Goal: Task Accomplishment & Management: Use online tool/utility

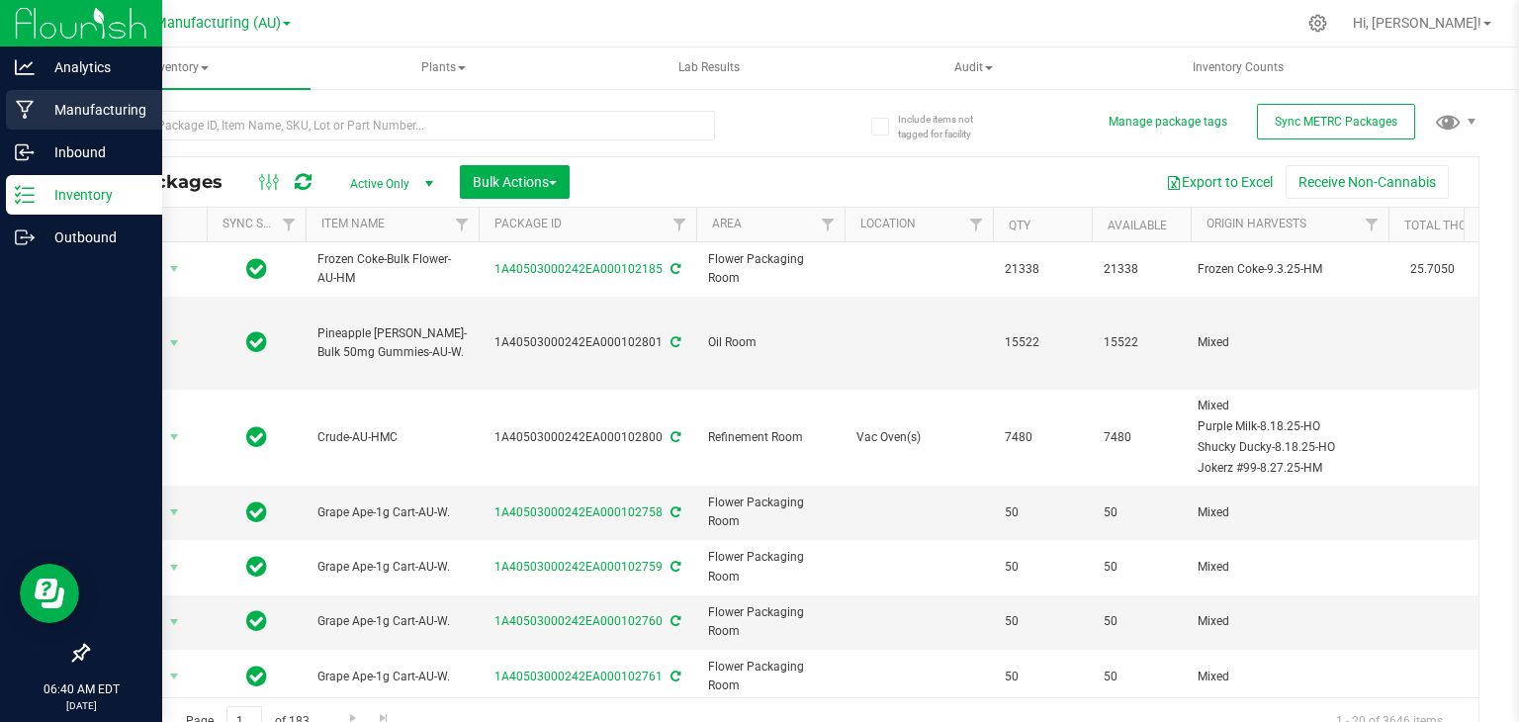
click at [24, 110] on icon at bounding box center [25, 110] width 19 height 20
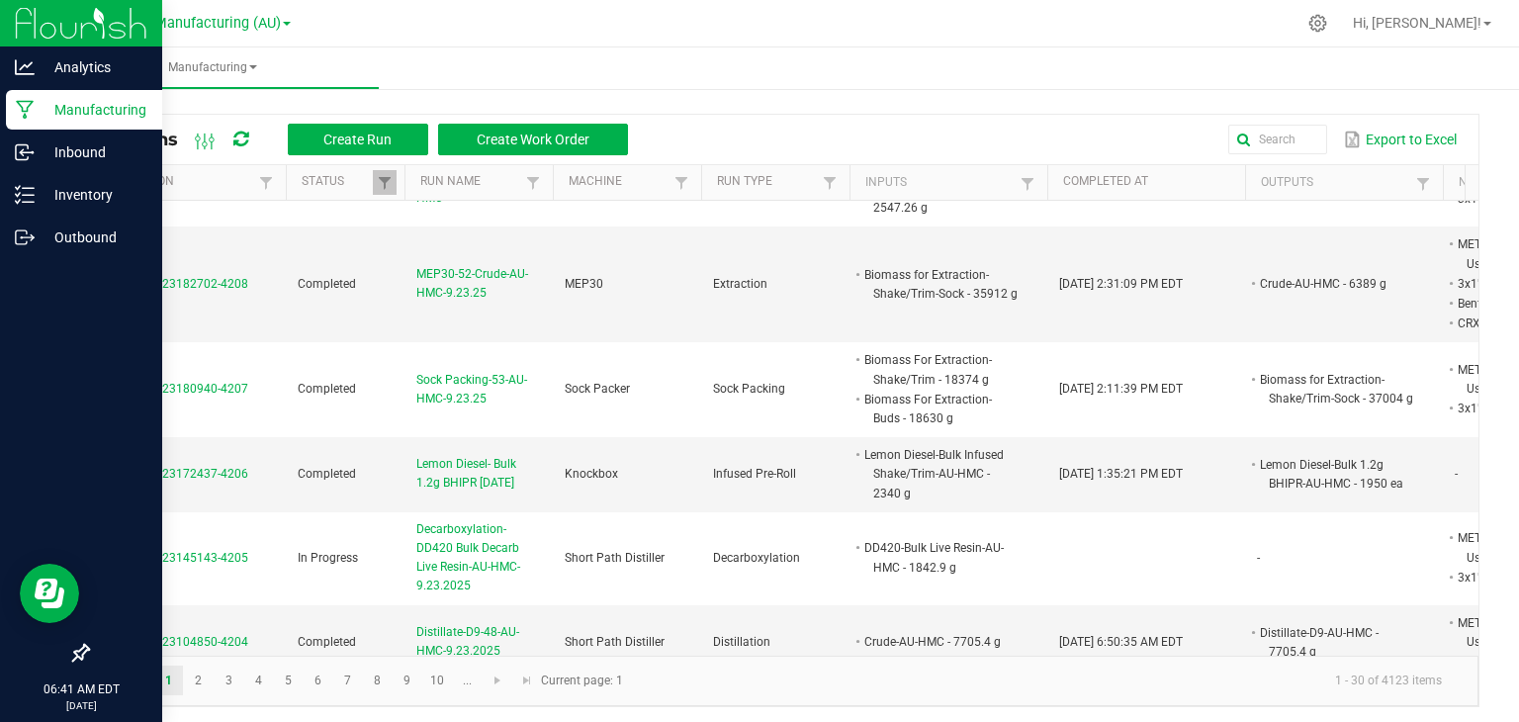
scroll to position [846, 0]
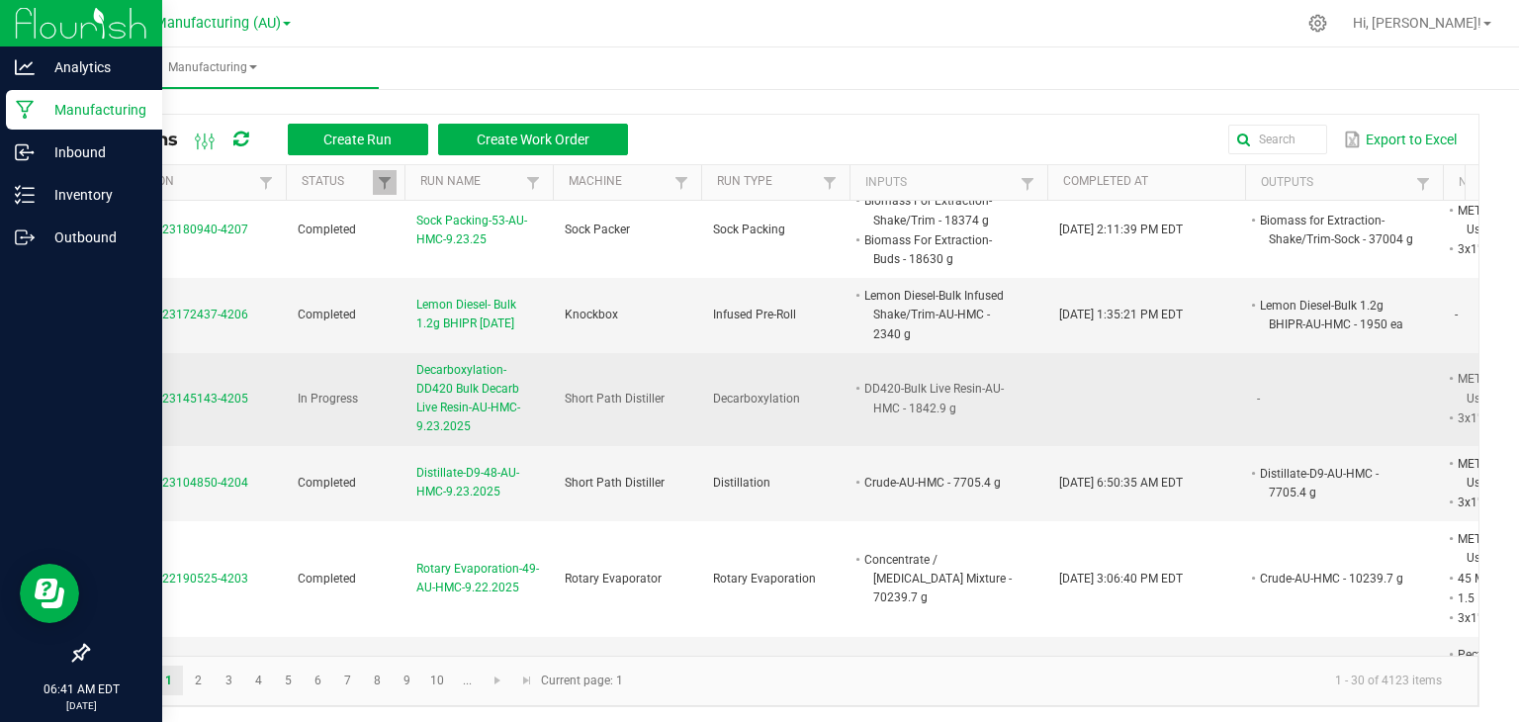
click at [449, 361] on span "Decarboxylation-DD420 Bulk Decarb Live Resin-AU-HMC-9.23.2025" at bounding box center [478, 399] width 125 height 76
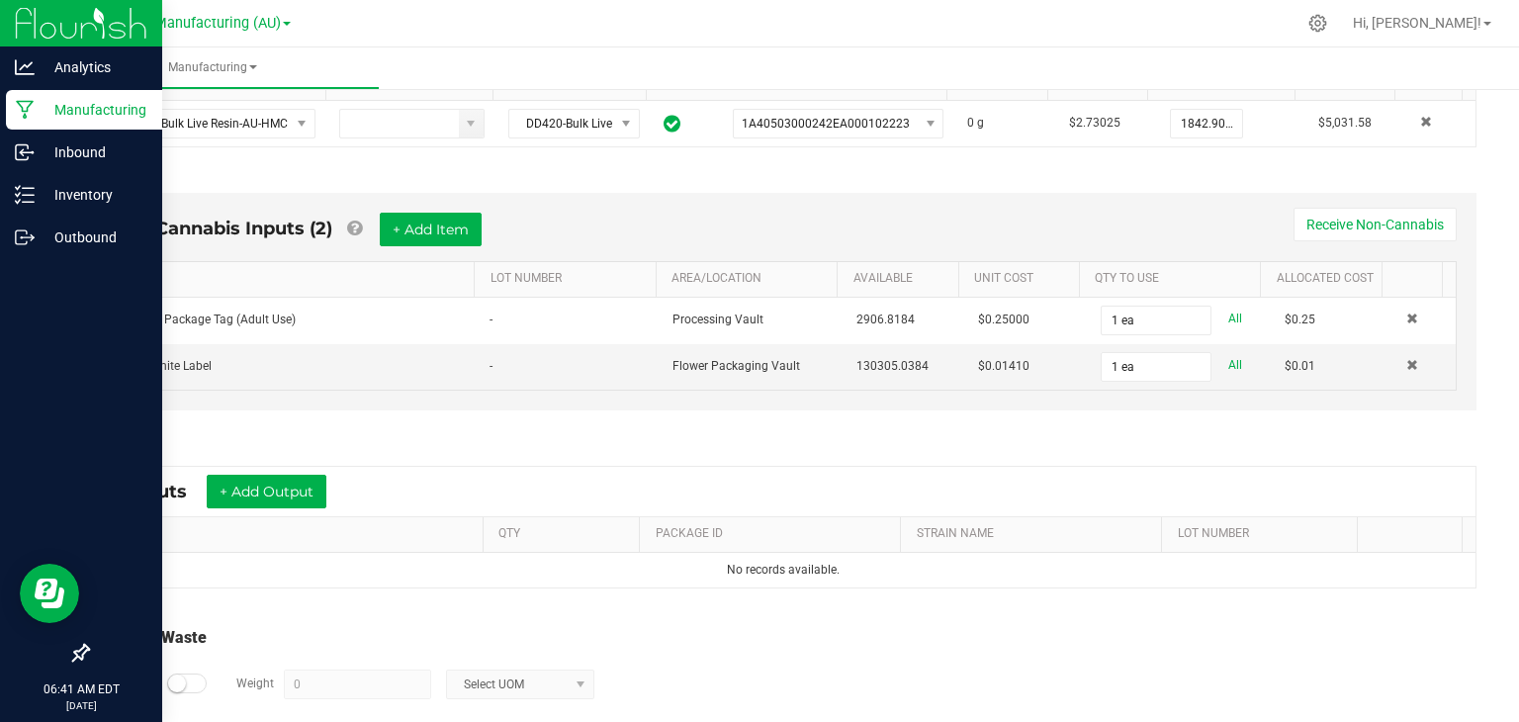
scroll to position [550, 0]
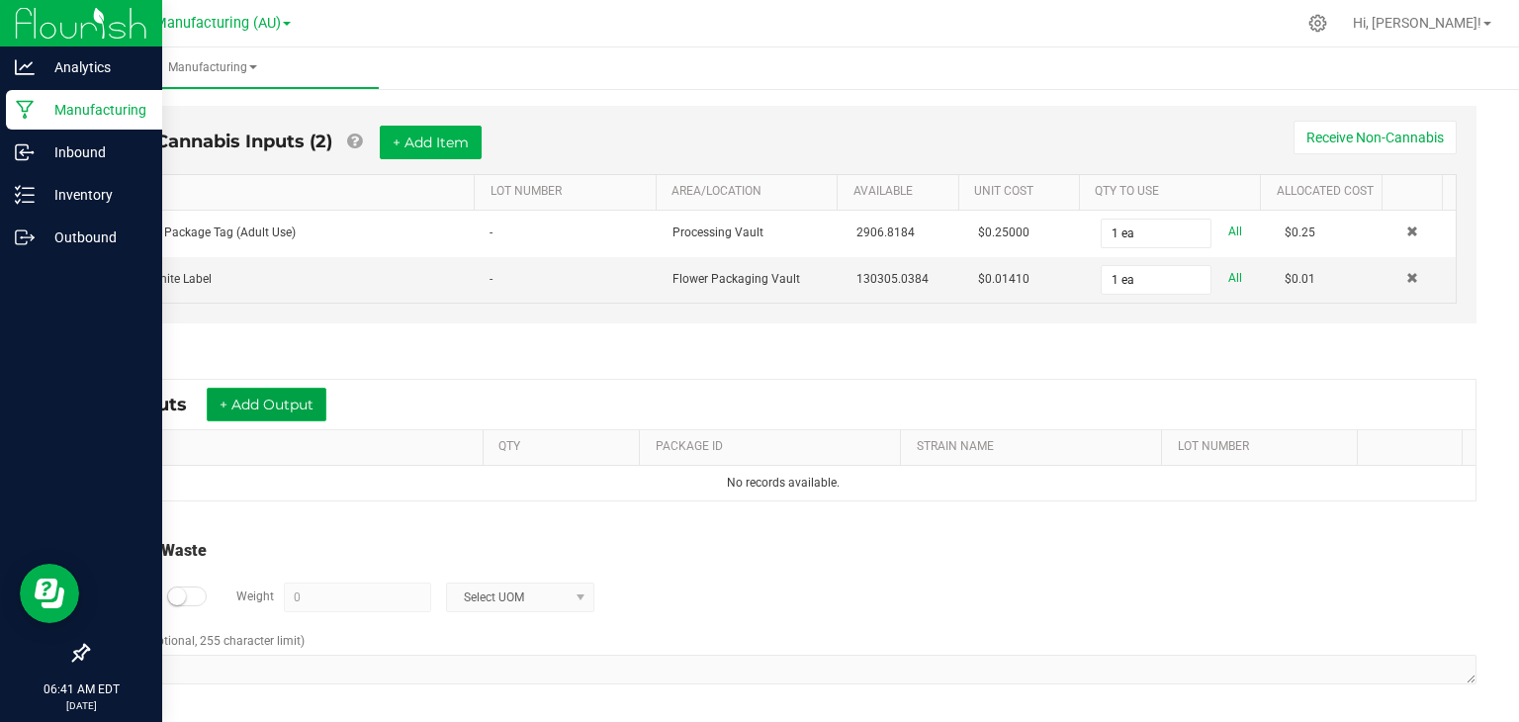
click at [276, 391] on button "+ Add Output" at bounding box center [267, 405] width 120 height 34
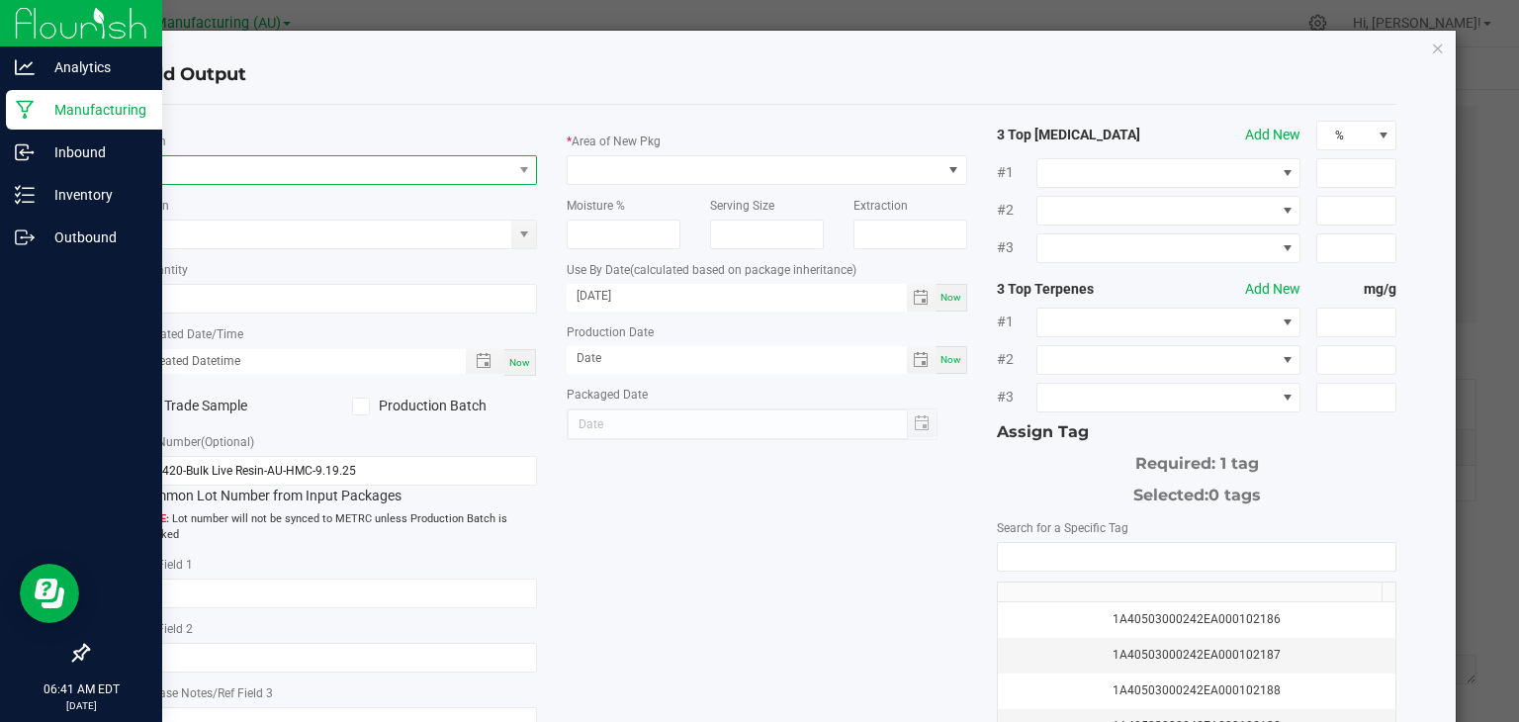
click at [265, 161] on span "NO DATA FOUND" at bounding box center [325, 170] width 374 height 28
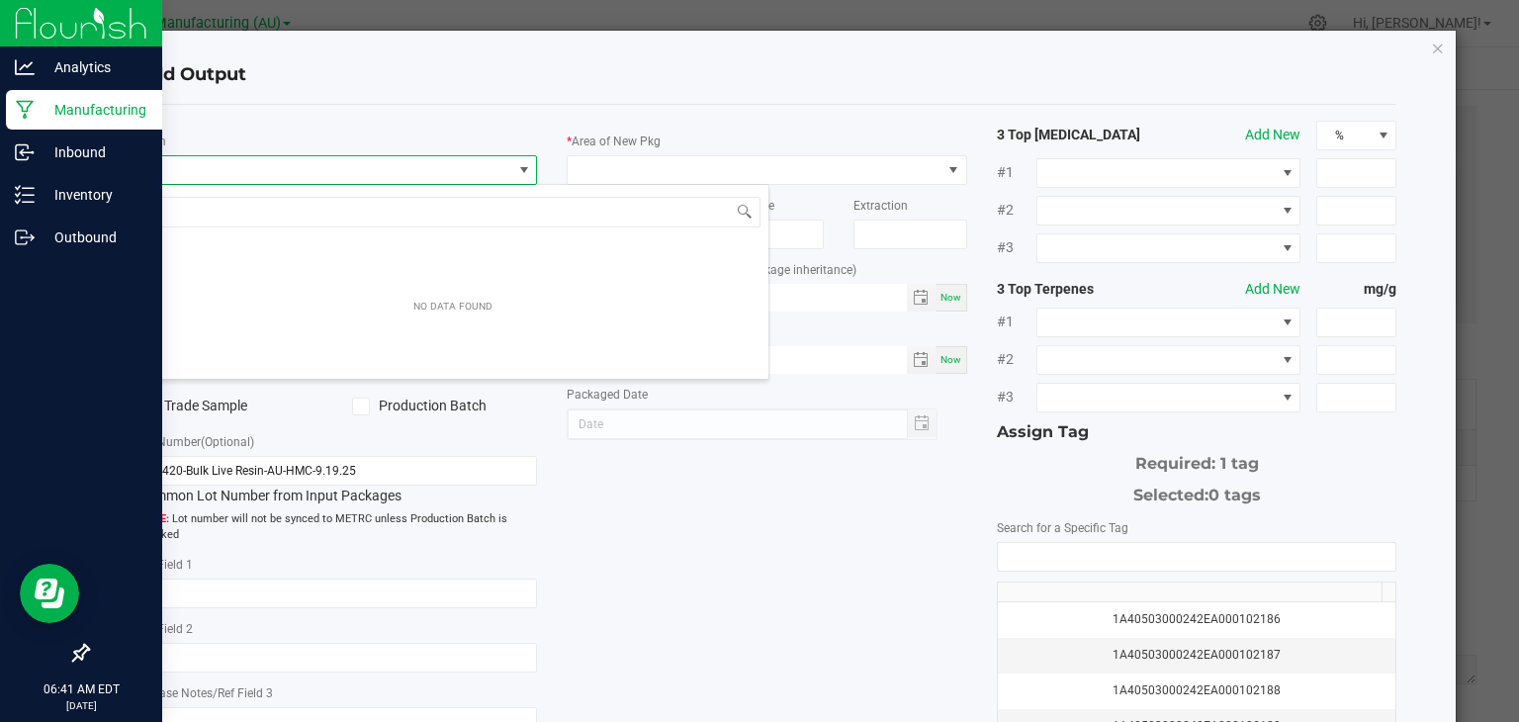
scroll to position [29, 396]
type input "DD420-Bulk"
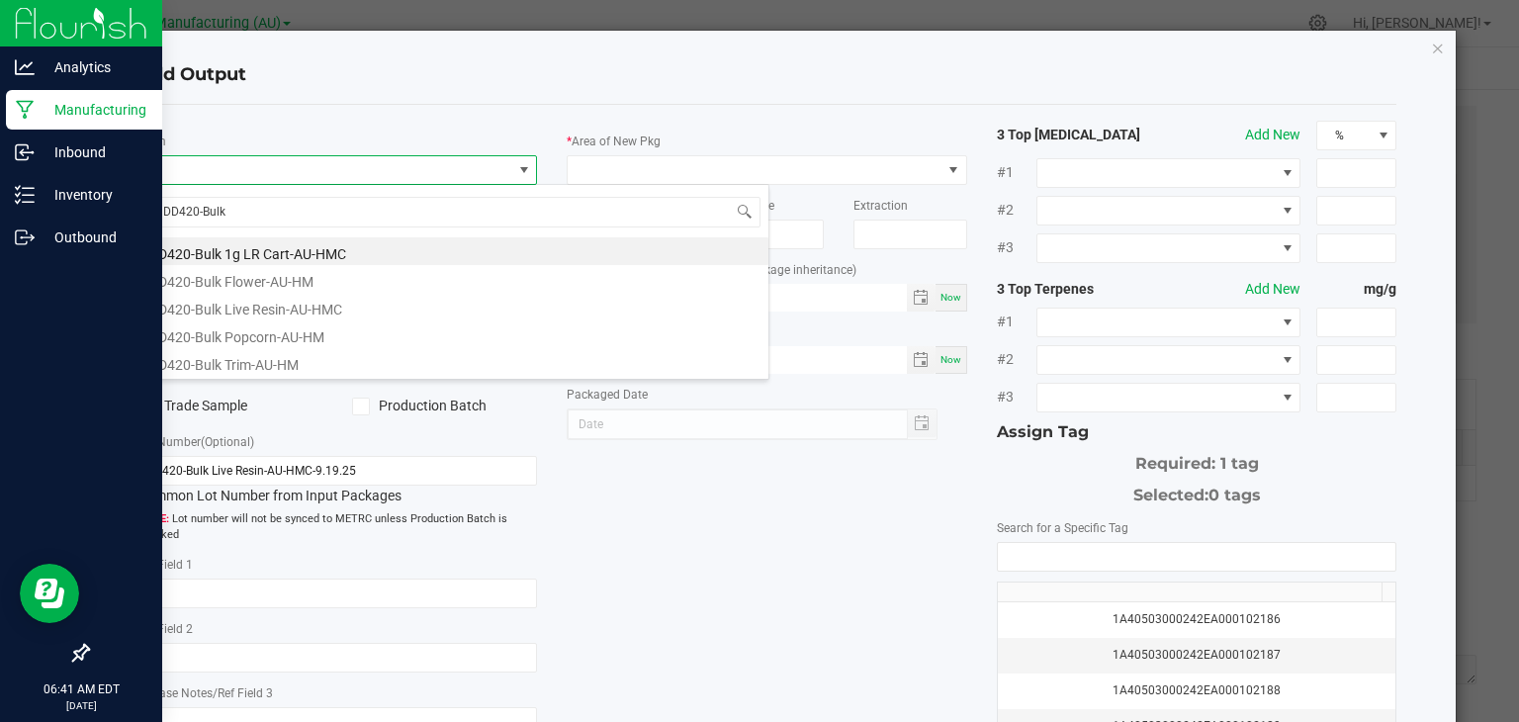
click at [640, 549] on div "* Item Strain * Quantity * Created Date/Time Now Trade Sample Production Batch …" at bounding box center [768, 475] width 1290 height 709
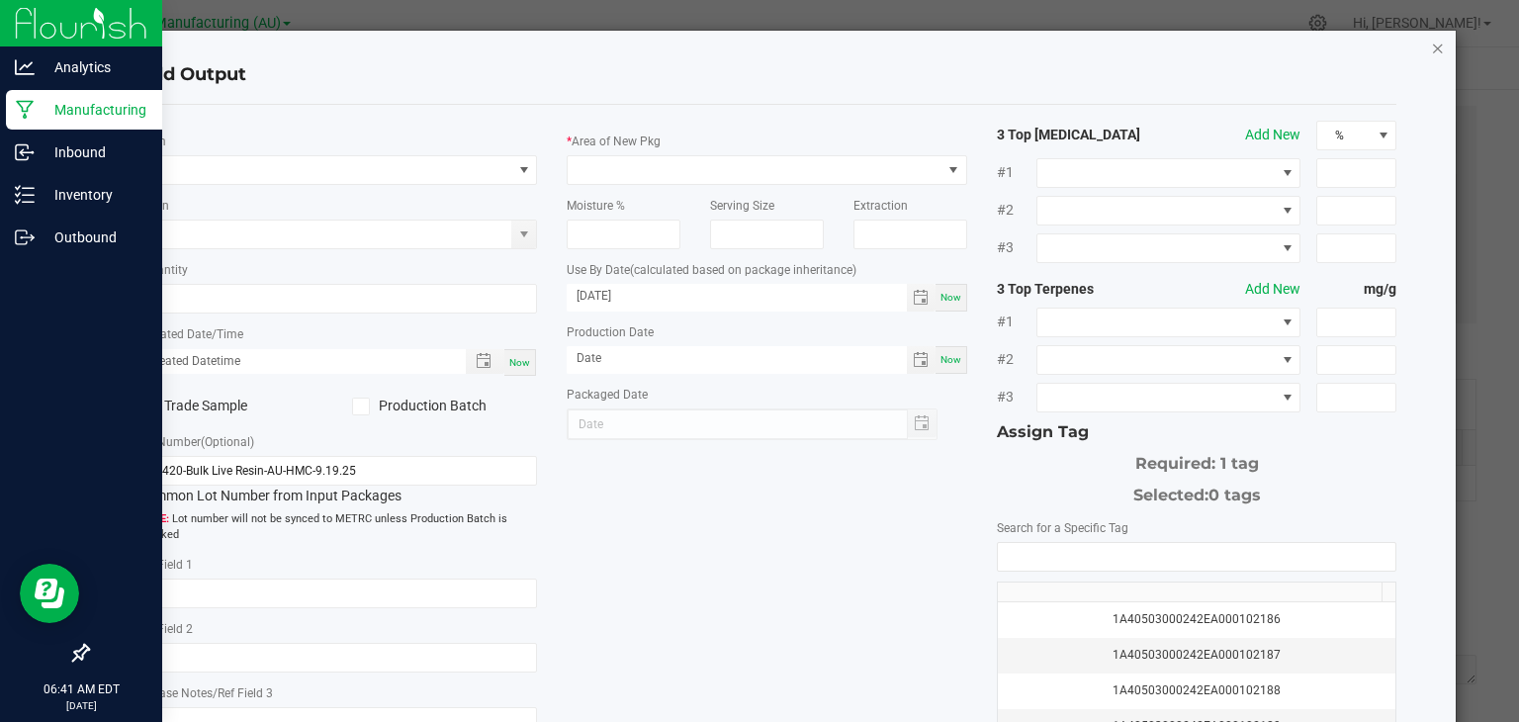
click at [1431, 52] on icon "button" at bounding box center [1438, 48] width 14 height 24
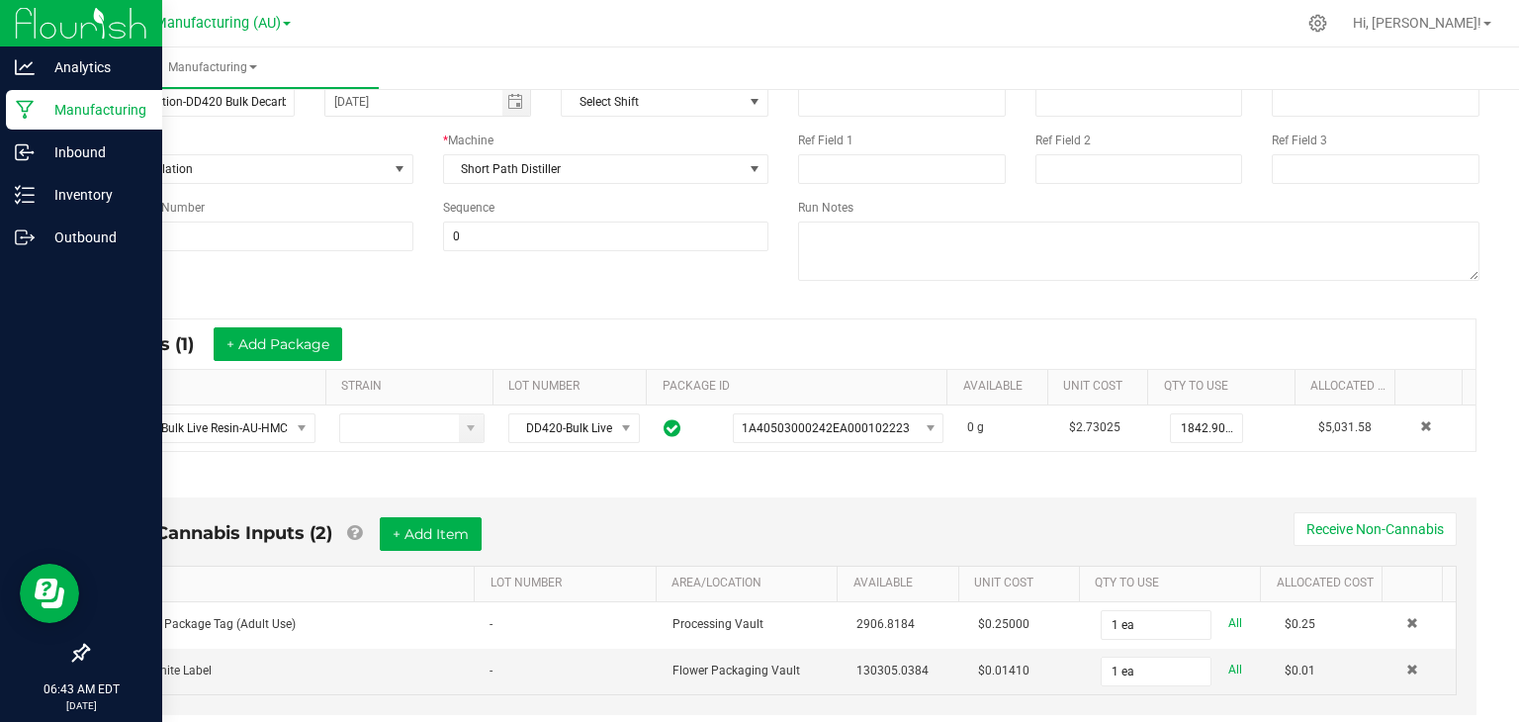
scroll to position [0, 0]
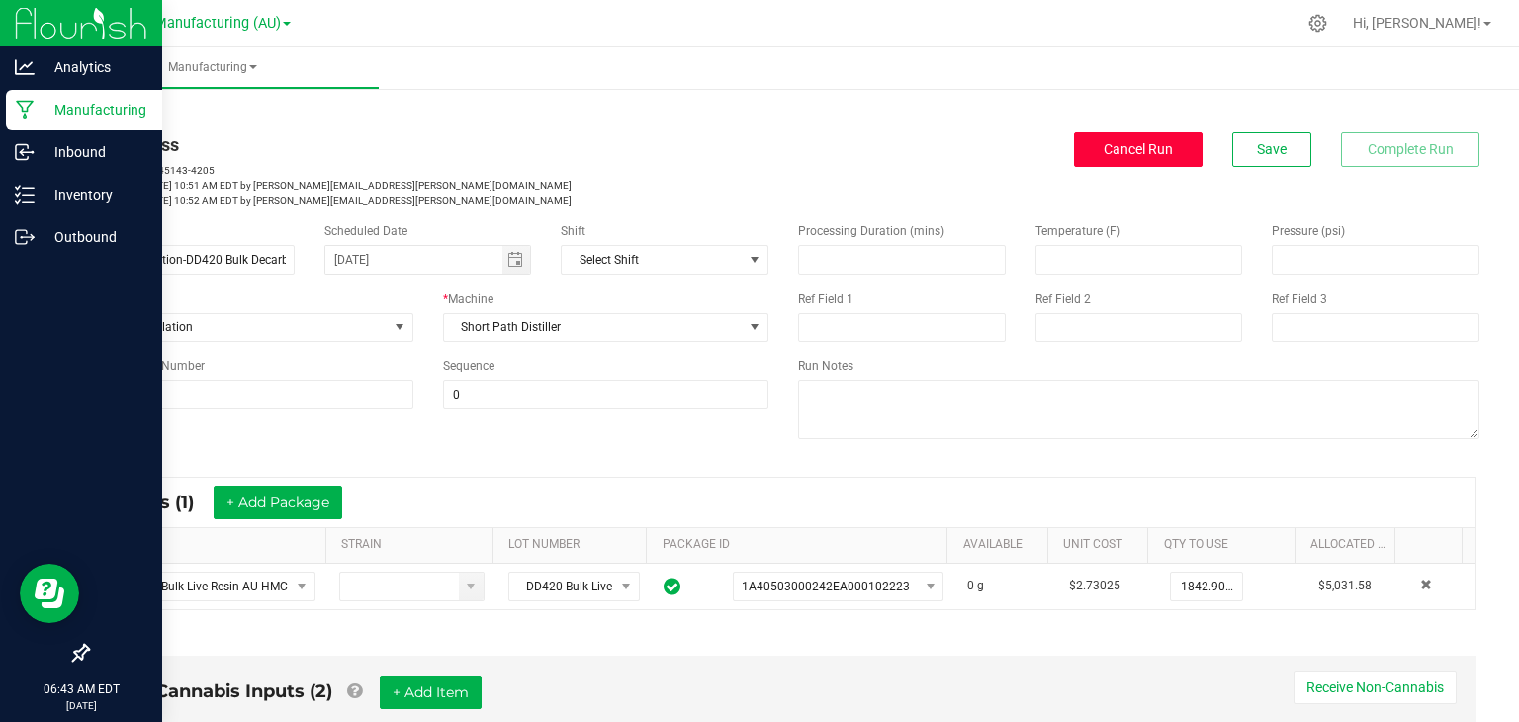
click at [1131, 148] on span "Cancel Run" at bounding box center [1138, 149] width 69 height 16
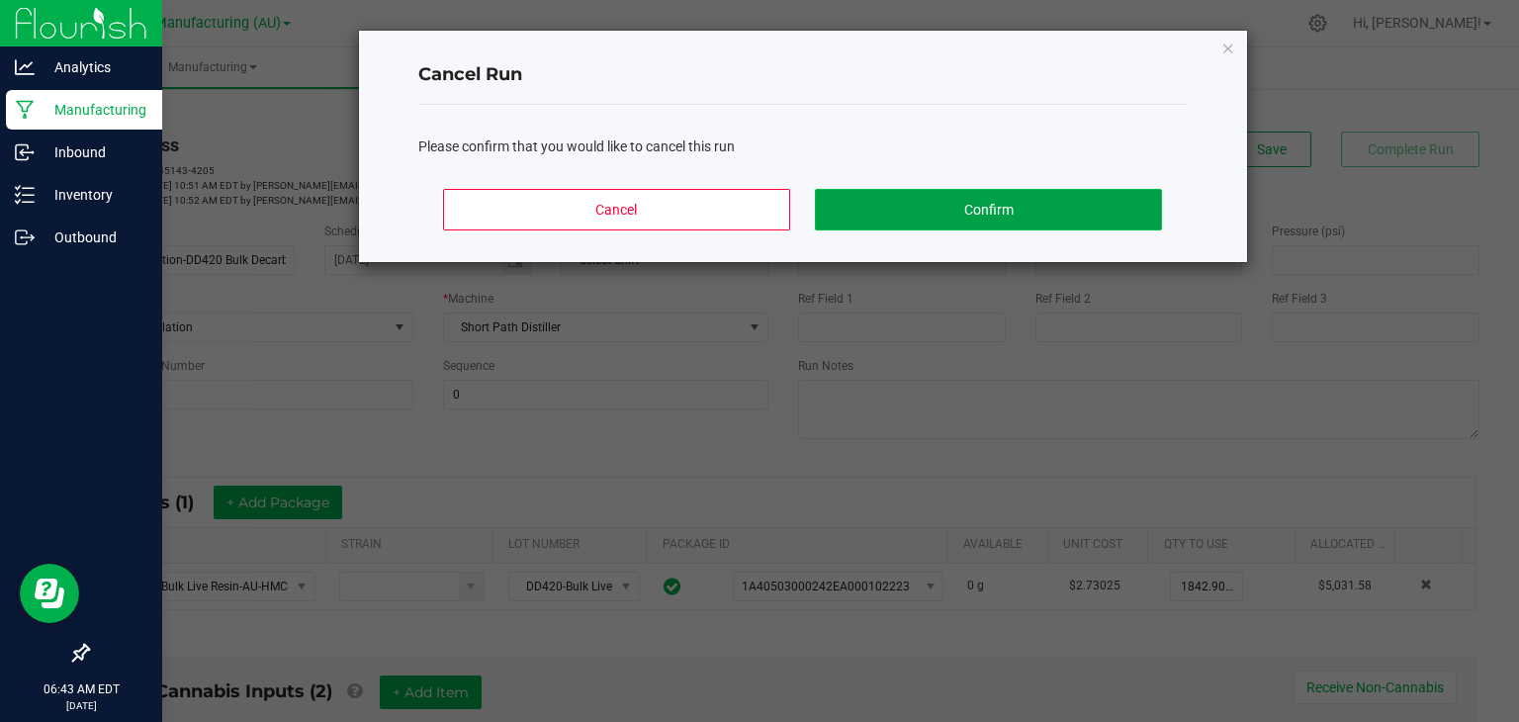
click at [911, 215] on button "Confirm" at bounding box center [988, 210] width 346 height 42
